Goal: Check status

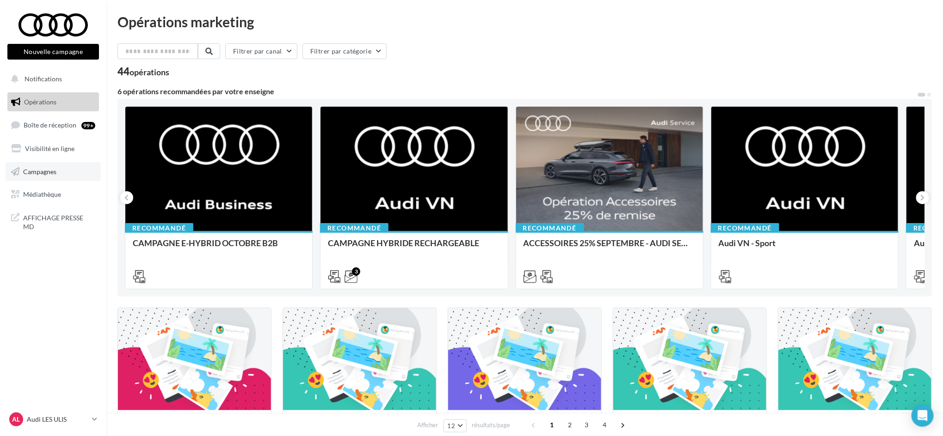
click at [61, 166] on link "Campagnes" at bounding box center [53, 171] width 95 height 19
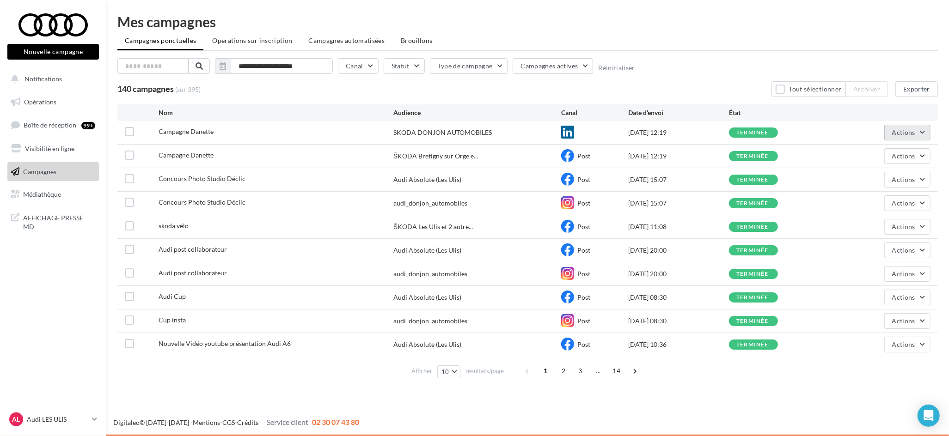
click at [921, 129] on button "Actions" at bounding box center [907, 133] width 46 height 16
click at [875, 151] on button "Voir les résultats" at bounding box center [884, 154] width 92 height 24
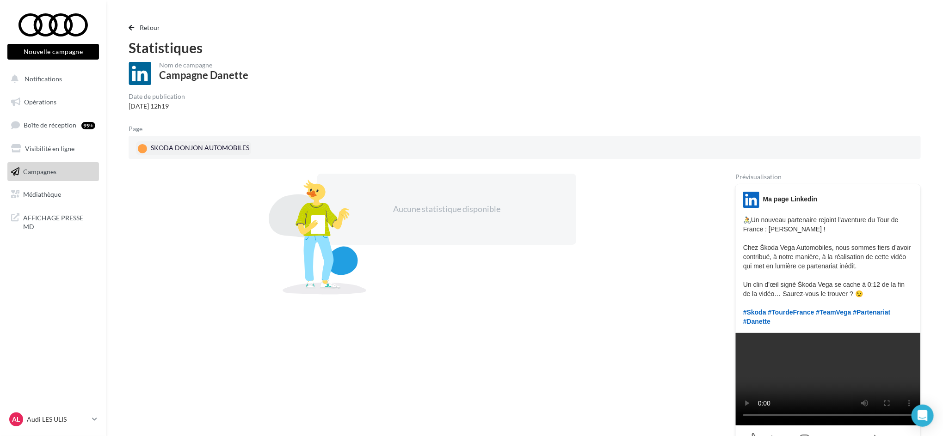
click at [166, 150] on div "SKODA DONJON AUTOMOBILES" at bounding box center [193, 148] width 115 height 14
click at [153, 147] on div "SKODA DONJON AUTOMOBILES" at bounding box center [193, 148] width 115 height 14
click at [144, 29] on span "Retour" at bounding box center [150, 28] width 21 height 8
